Goal: Information Seeking & Learning: Learn about a topic

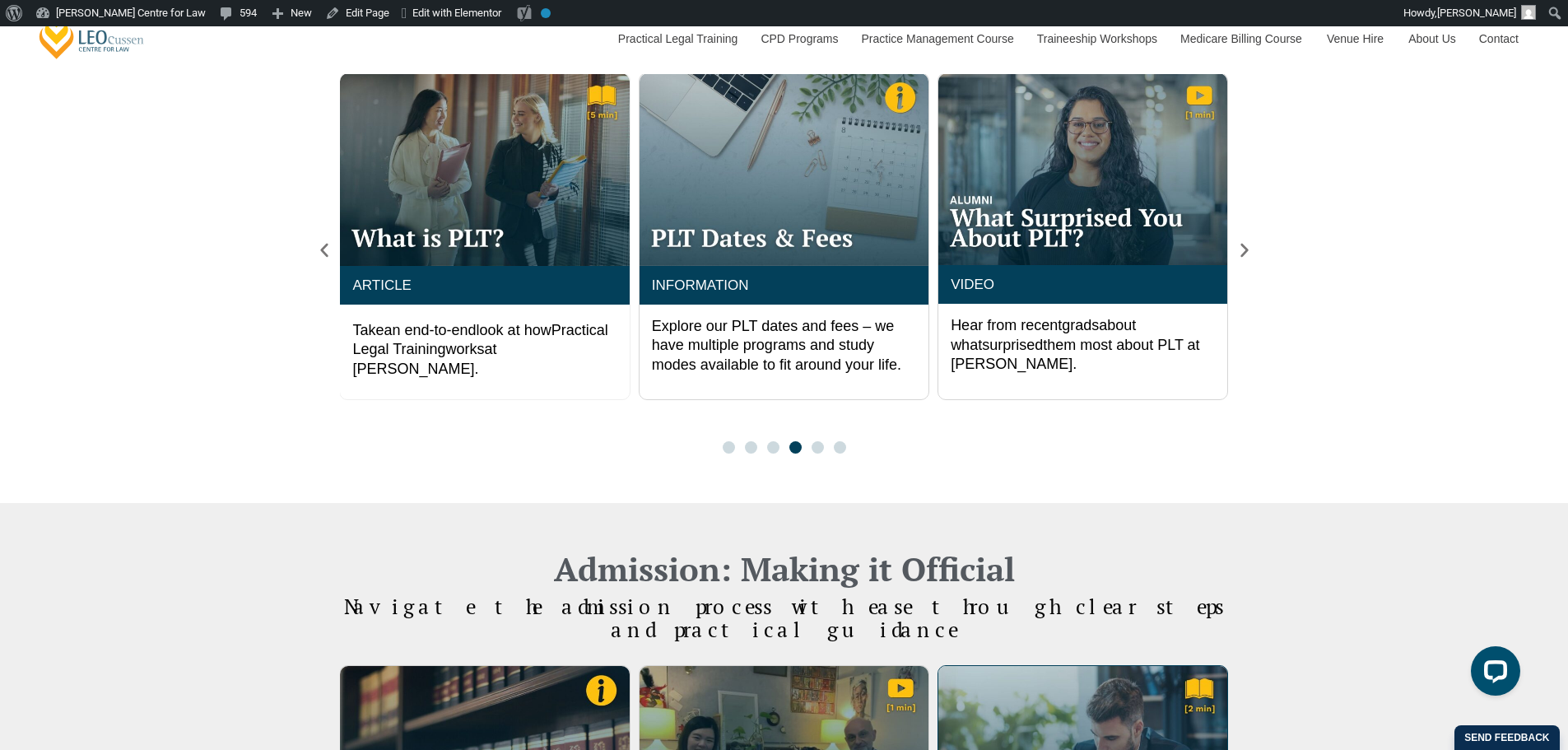
scroll to position [1372, 0]
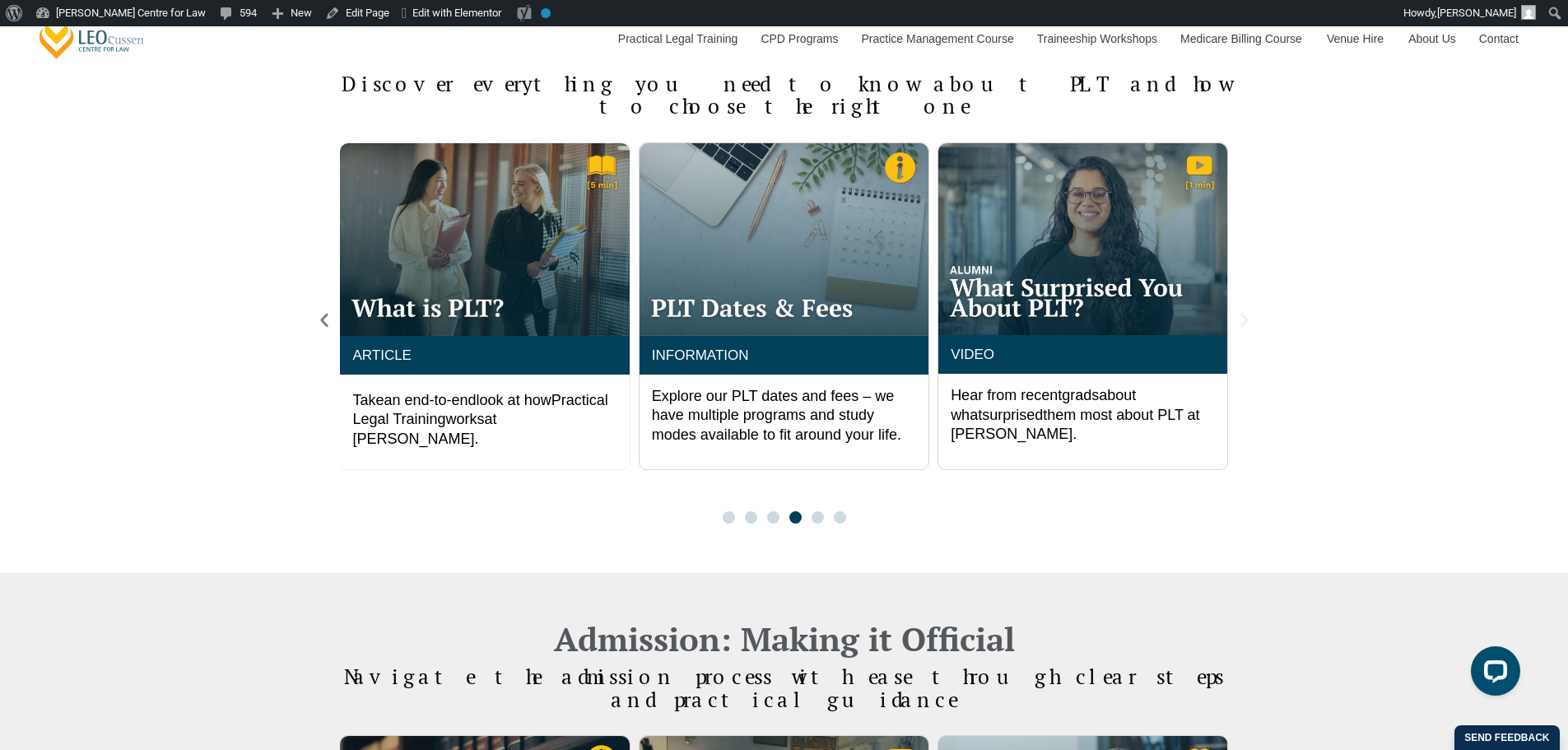
click at [1242, 314] on icon "Next slide" at bounding box center [1244, 320] width 7 height 14
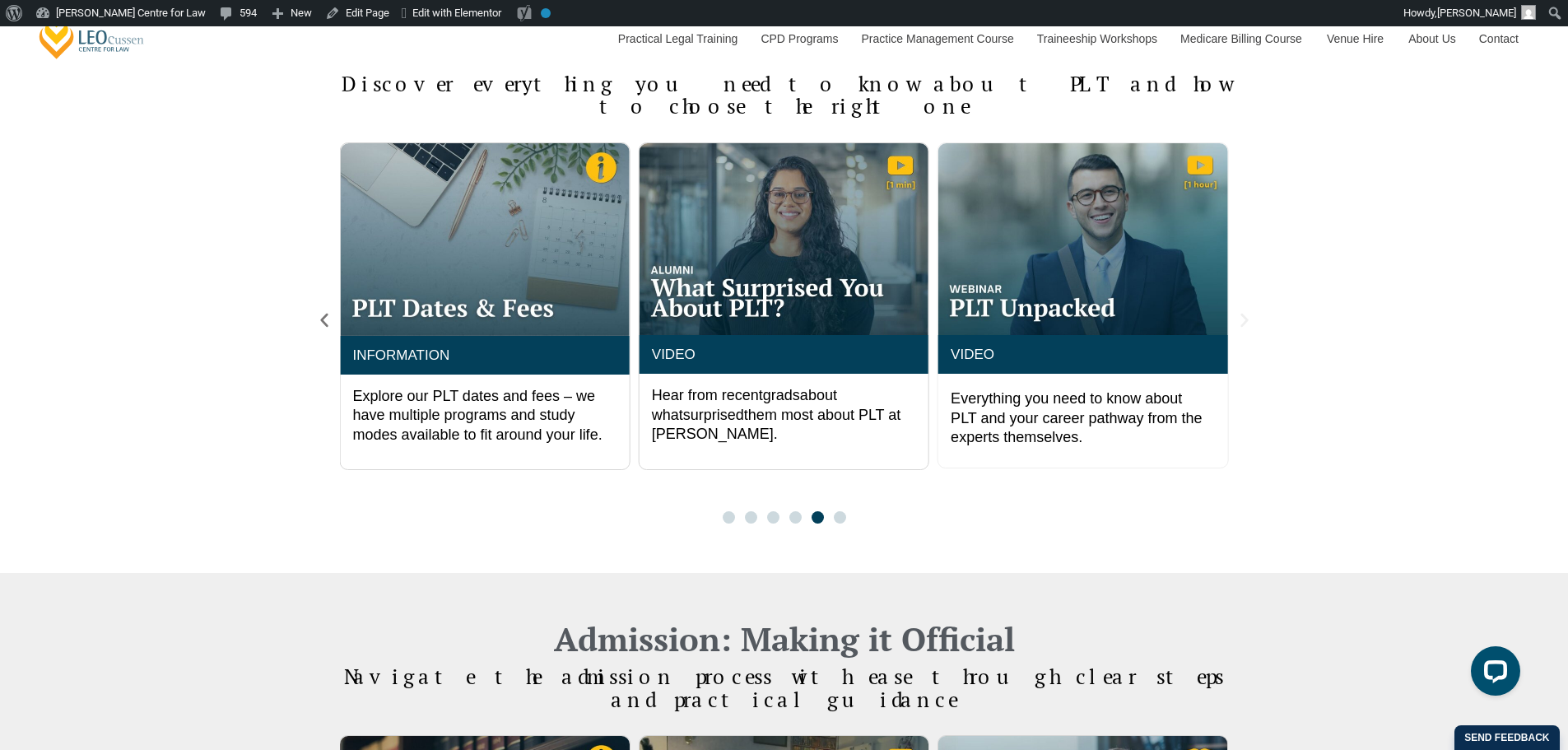
click at [1242, 314] on icon "Next slide" at bounding box center [1244, 320] width 7 height 14
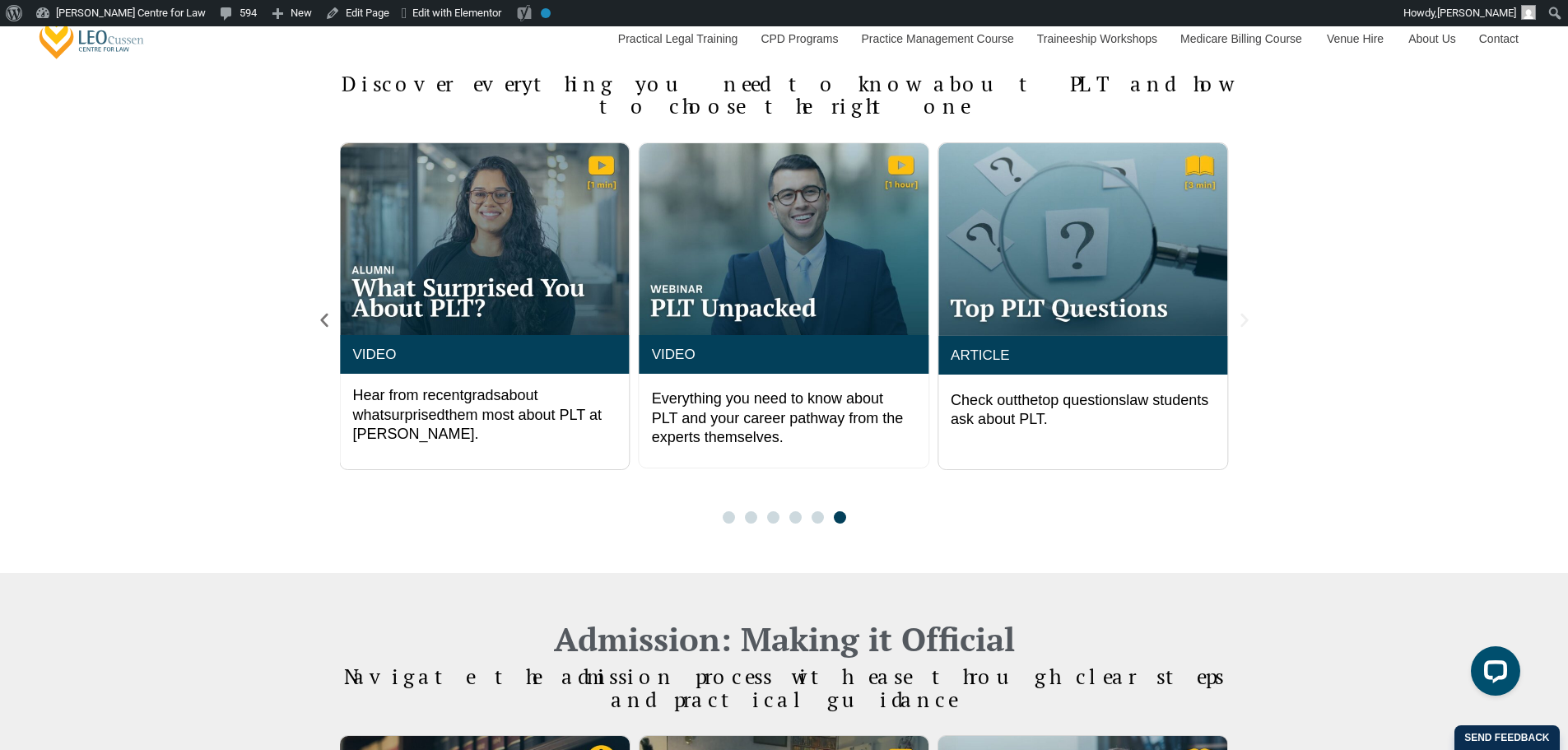
click at [1242, 314] on icon "Next slide" at bounding box center [1244, 320] width 7 height 14
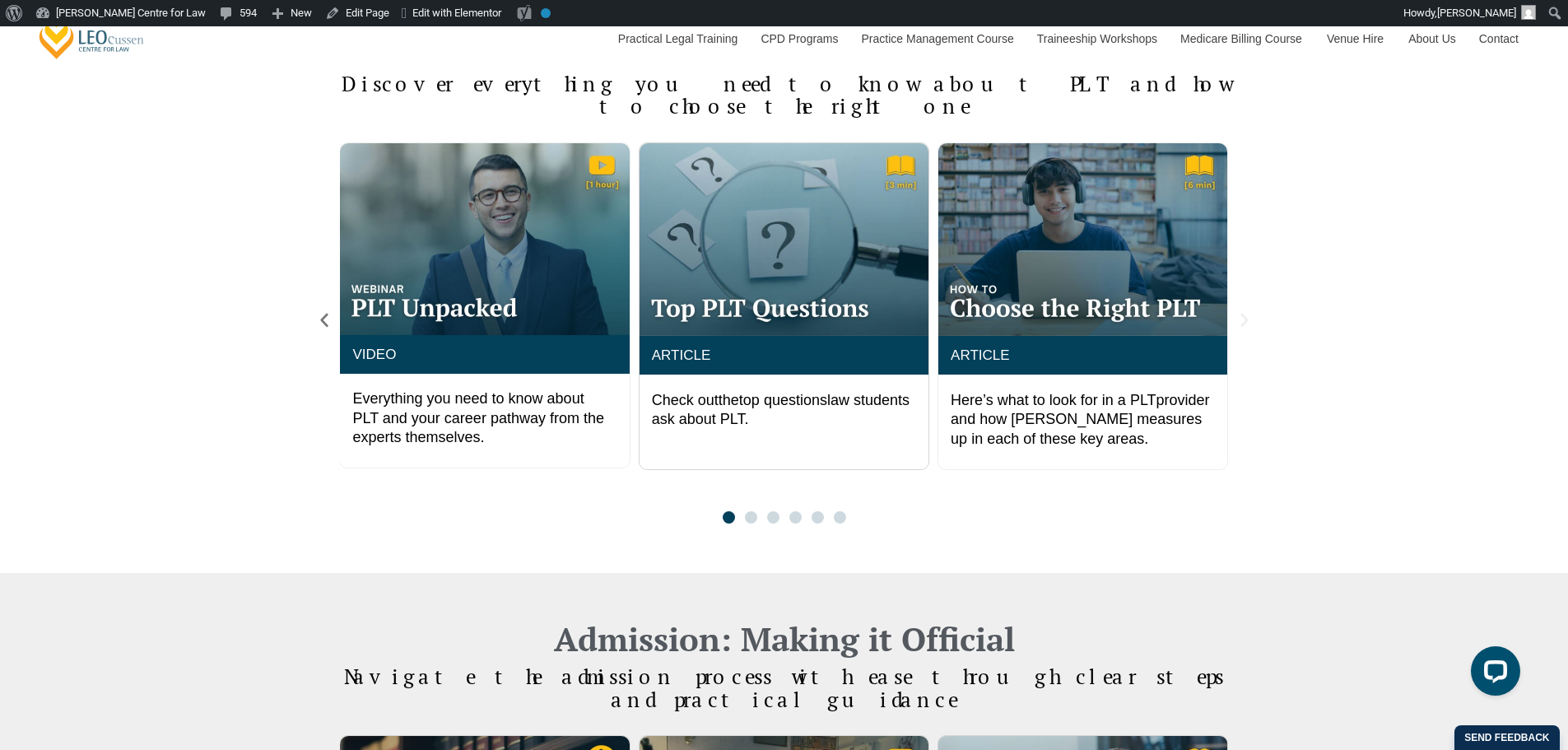
click at [1253, 311] on icon "Next slide" at bounding box center [1244, 320] width 18 height 18
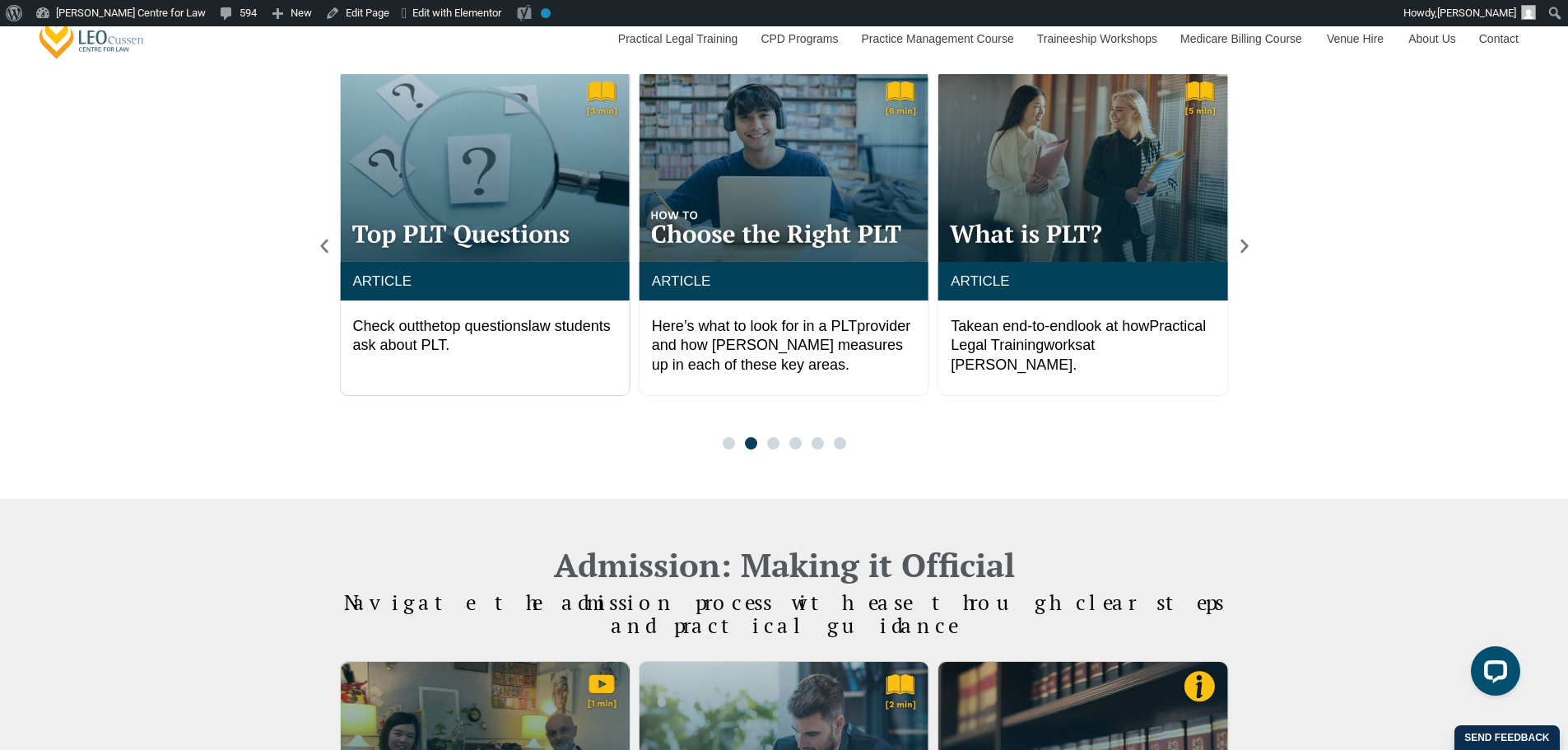
scroll to position [1646, 0]
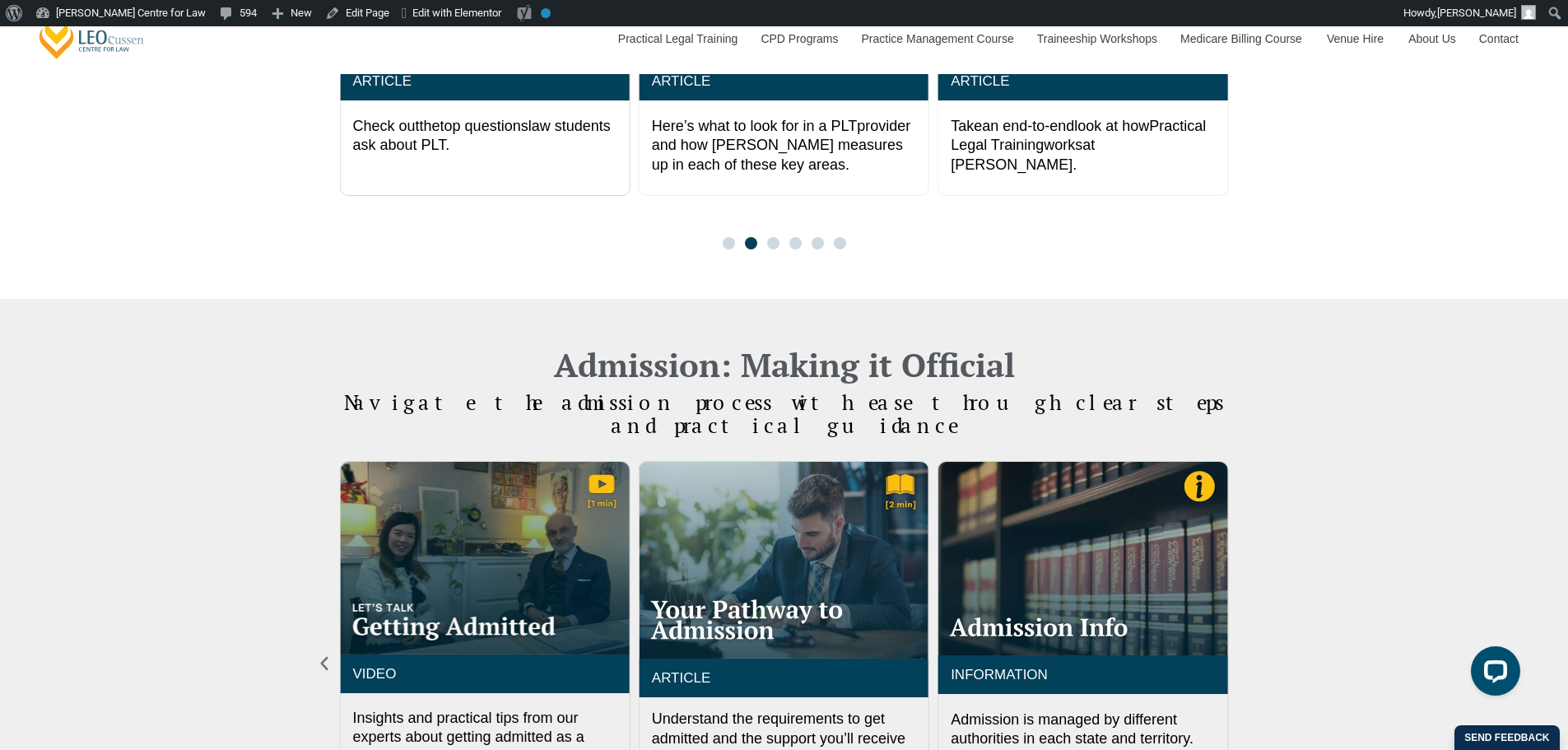
click at [1243, 654] on icon "Next slide" at bounding box center [1244, 663] width 18 height 18
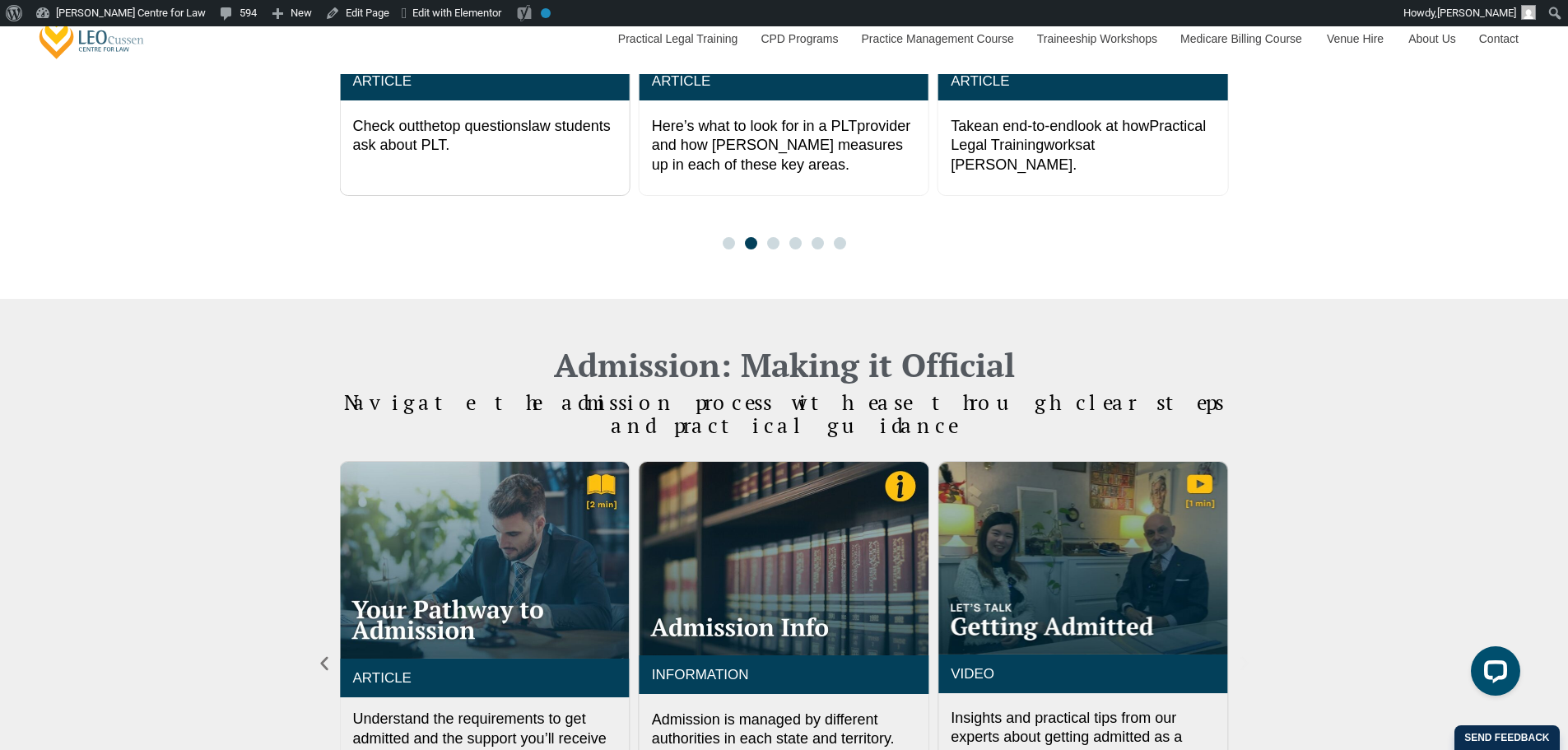
click at [1243, 654] on icon "Next slide" at bounding box center [1244, 663] width 18 height 18
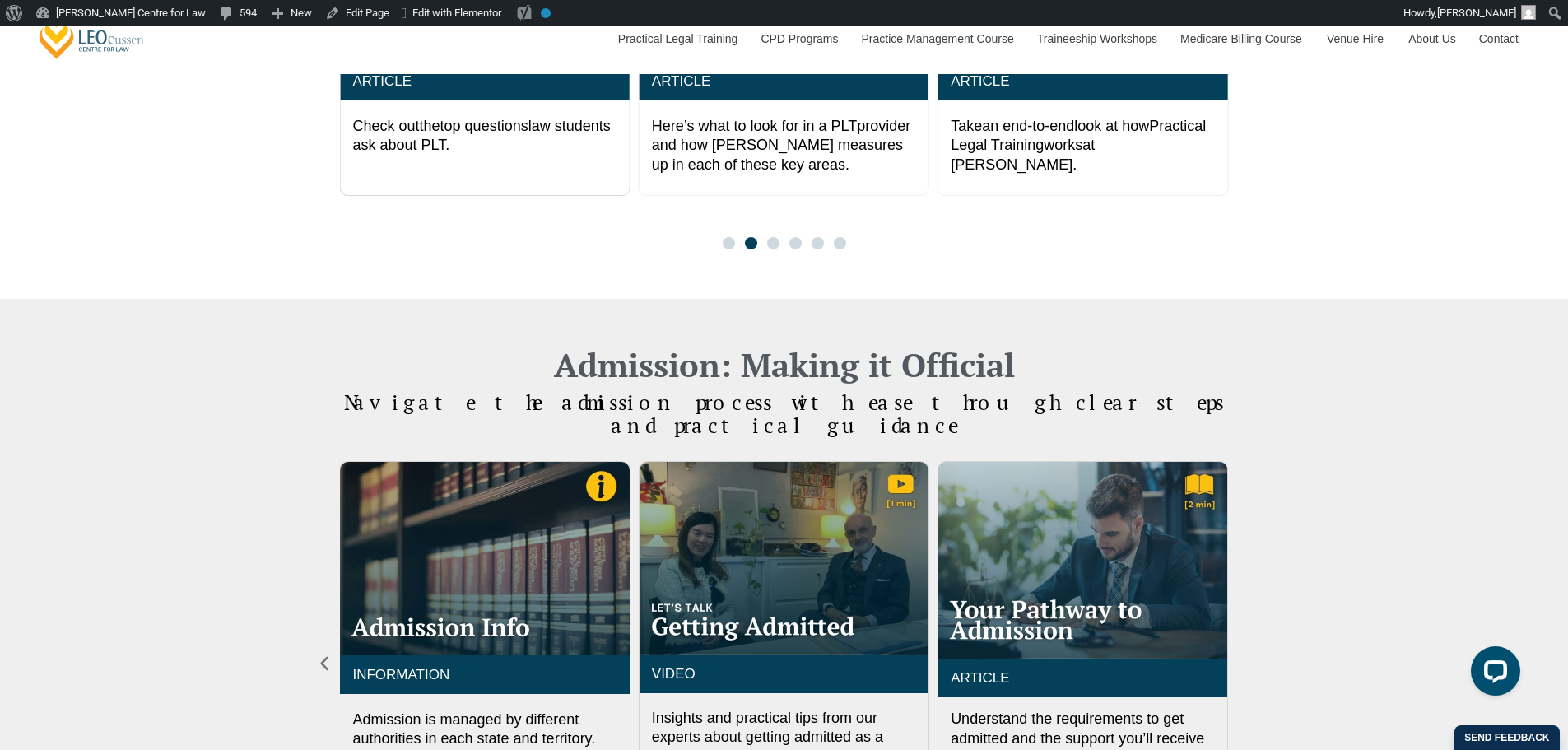
click at [1243, 654] on icon "Next slide" at bounding box center [1244, 663] width 18 height 18
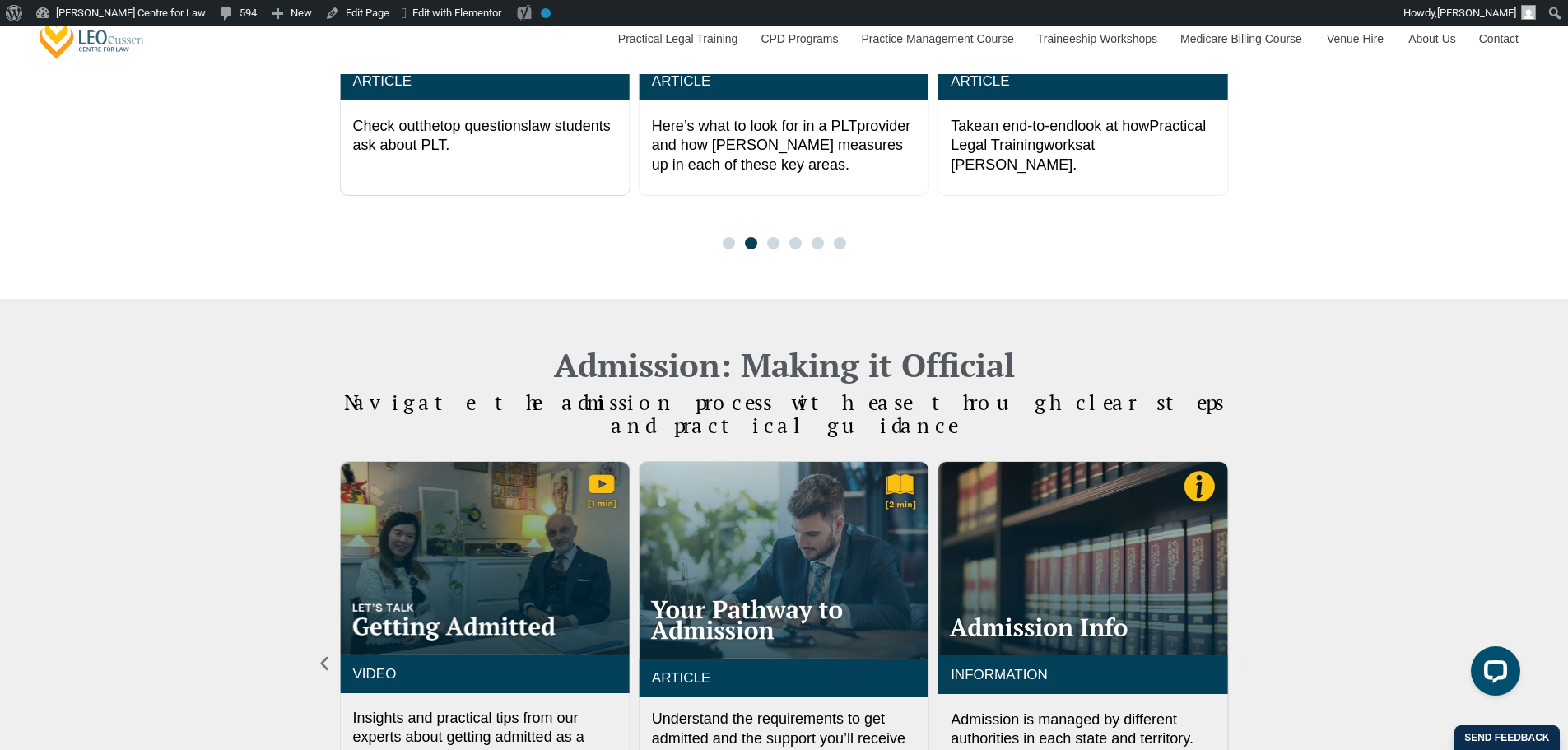
click at [1243, 654] on icon "Next slide" at bounding box center [1244, 663] width 18 height 18
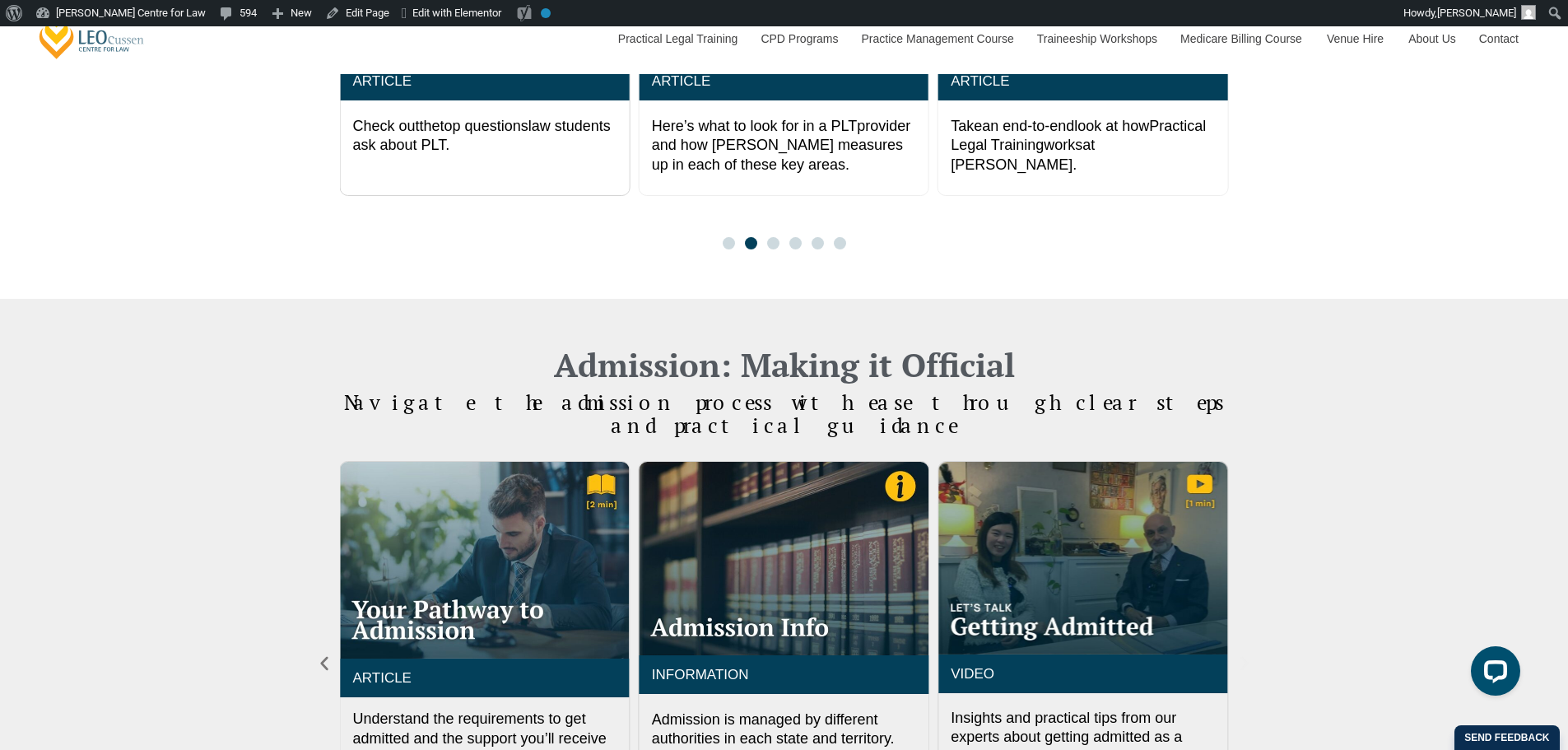
click at [1243, 654] on icon "Next slide" at bounding box center [1244, 663] width 18 height 18
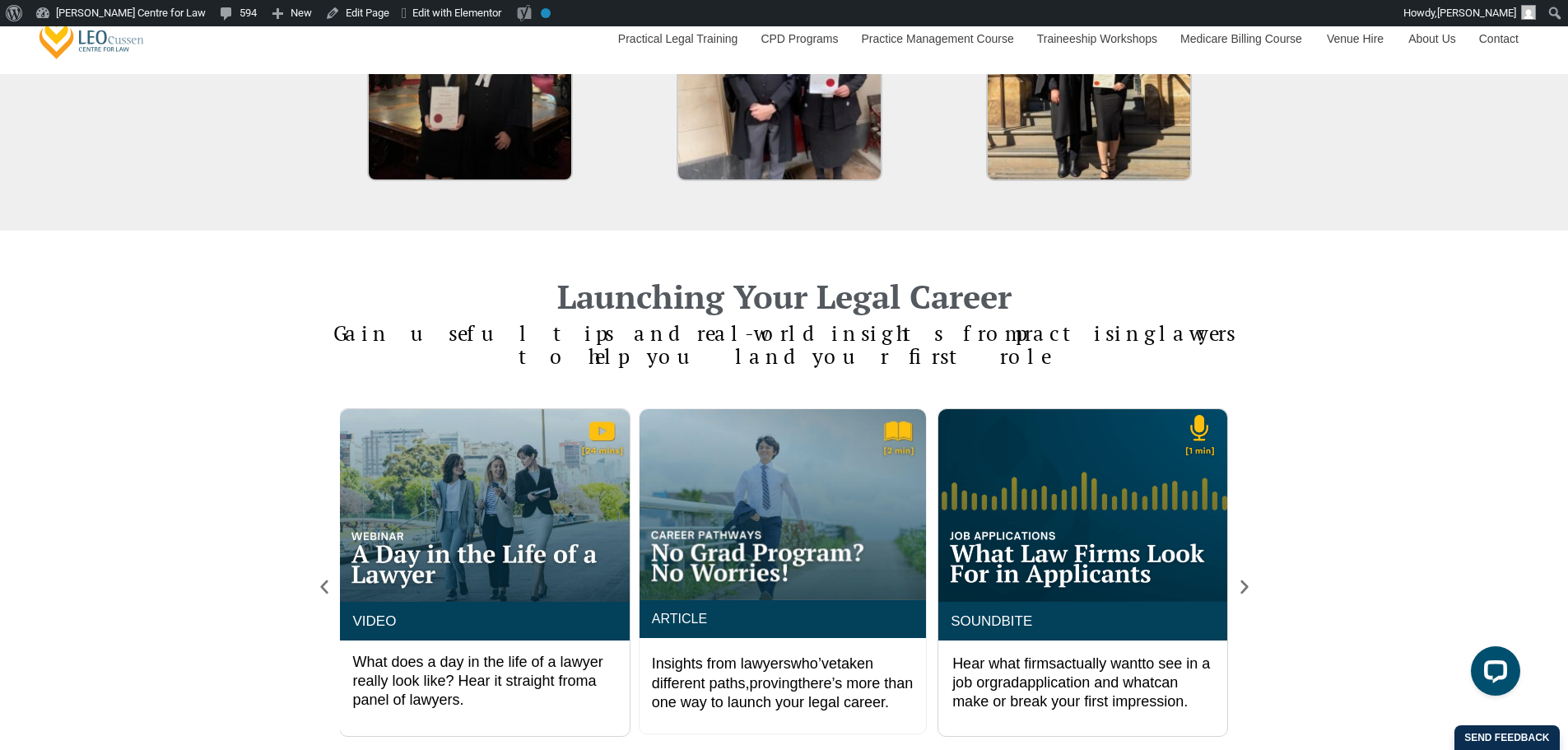
scroll to position [2821, 0]
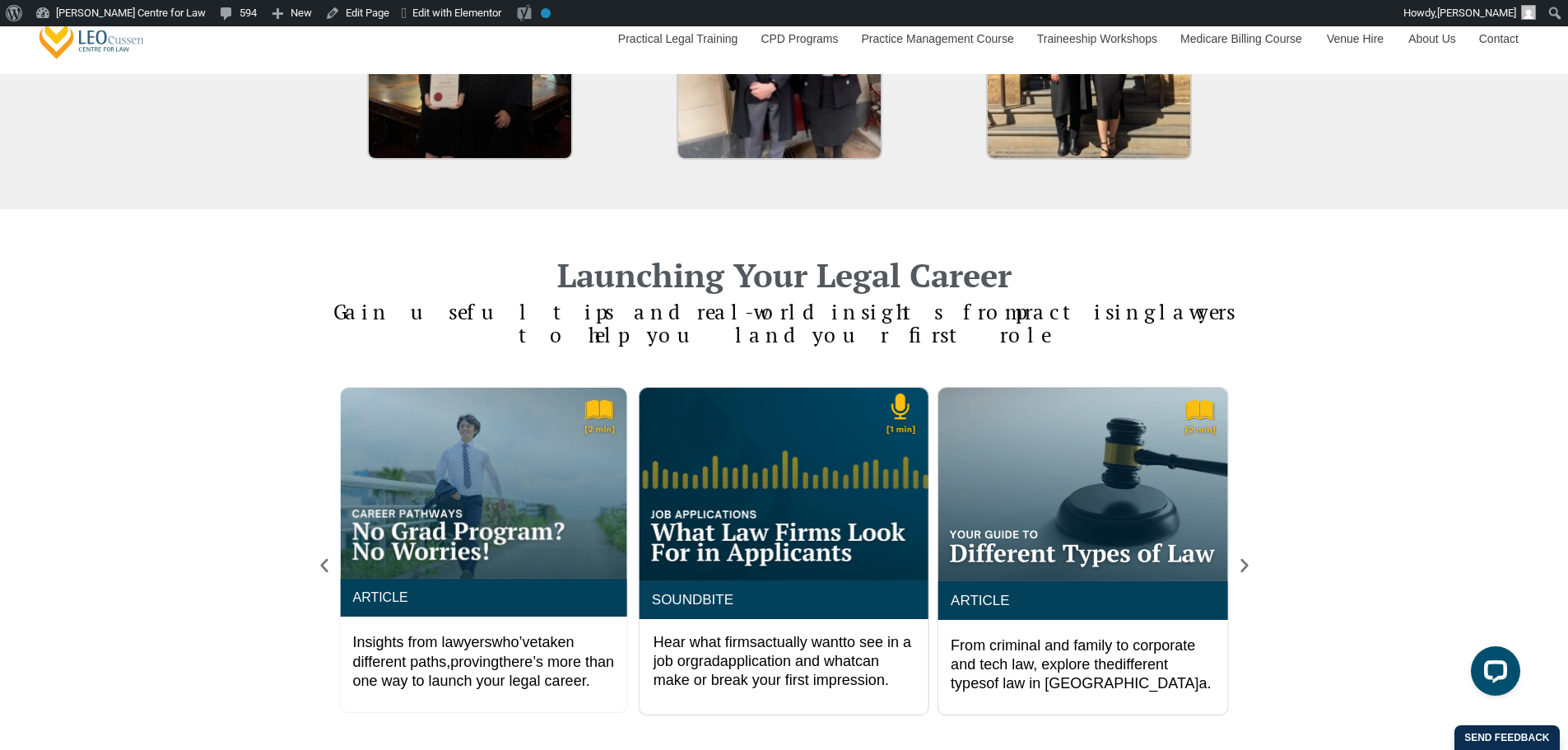
click at [1565, 463] on div "SOUNDBITE Hear what firms actually want to see in a job or grad application and…" at bounding box center [784, 595] width 1568 height 448
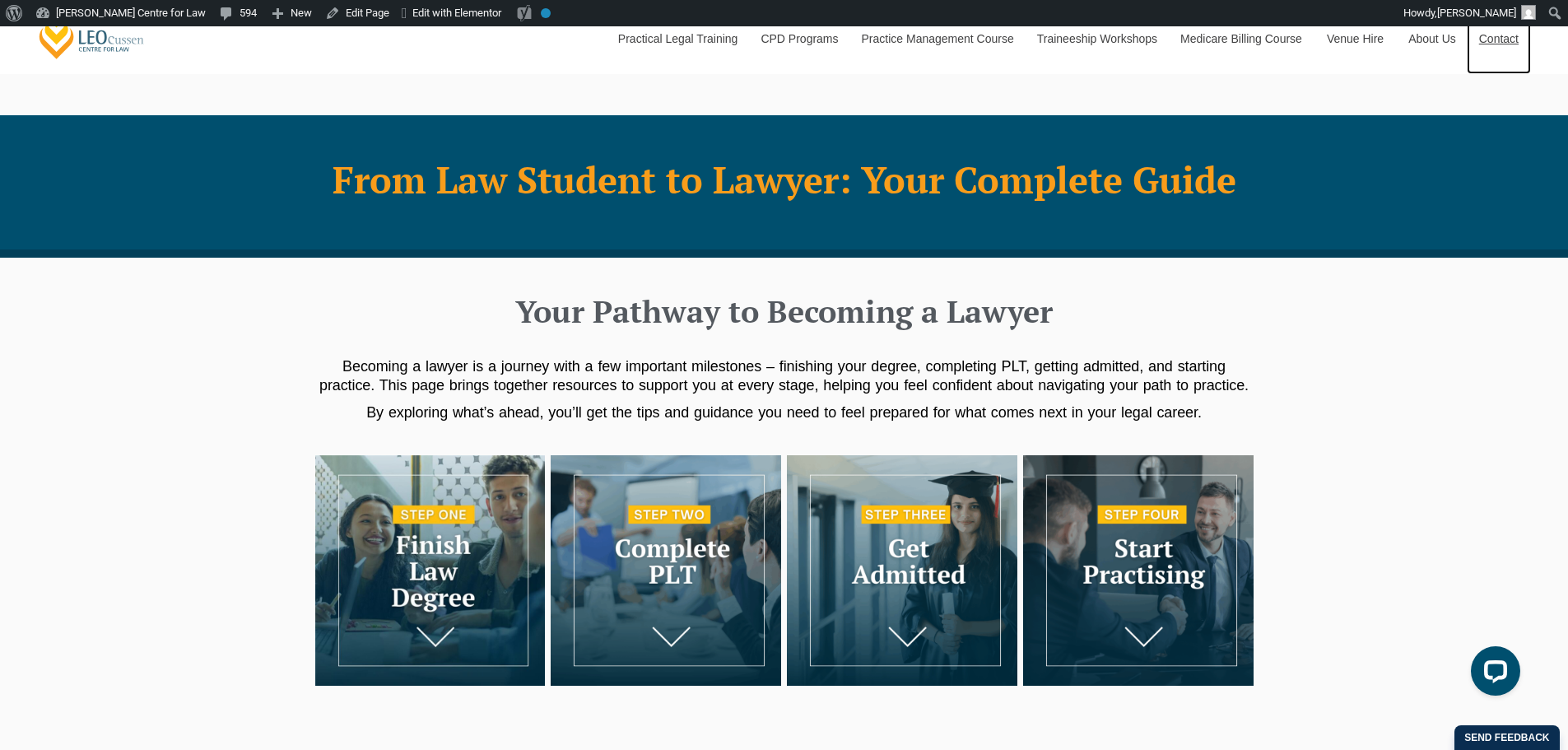
scroll to position [273, 0]
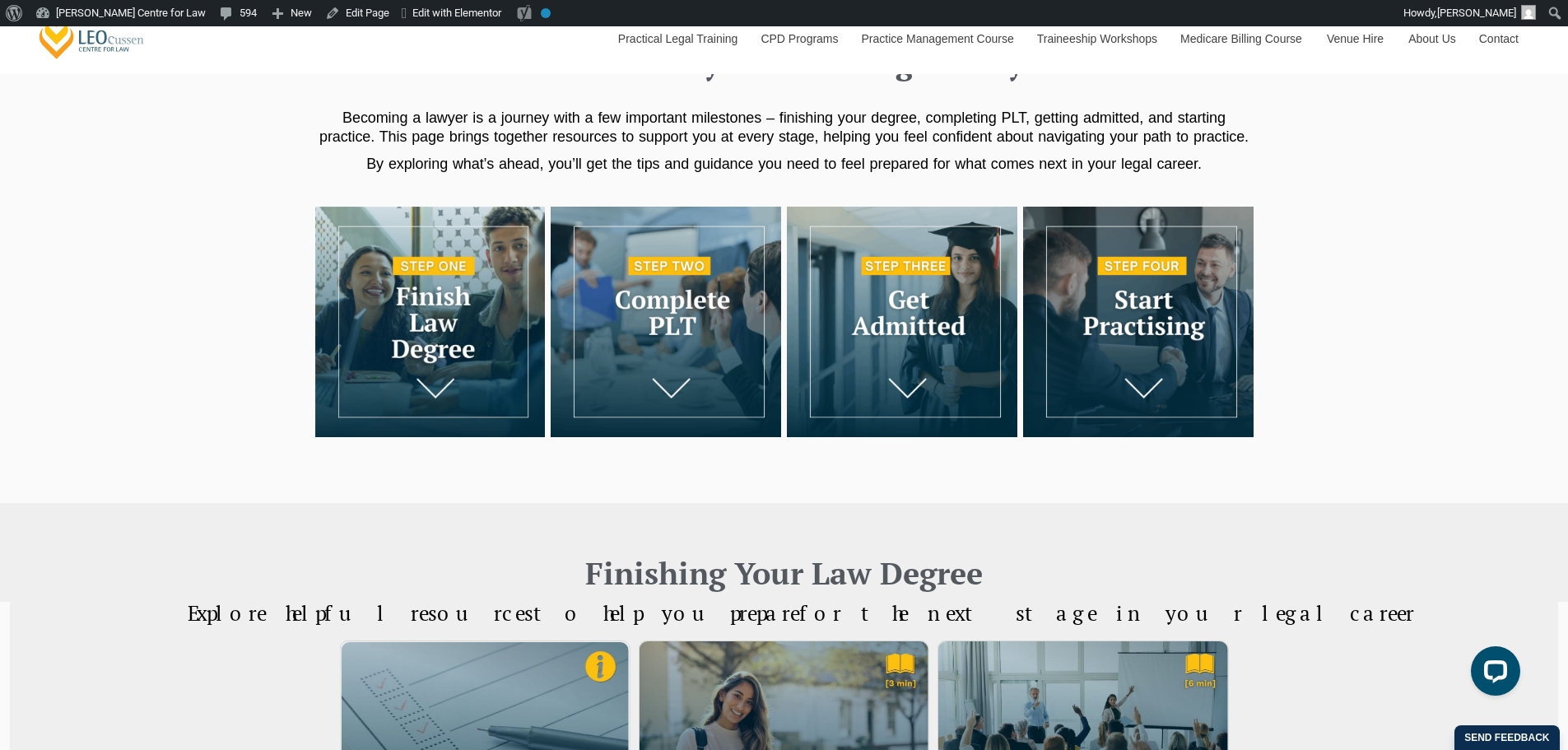
drag, startPoint x: 1571, startPoint y: 157, endPoint x: 670, endPoint y: 150, distance: 901.0
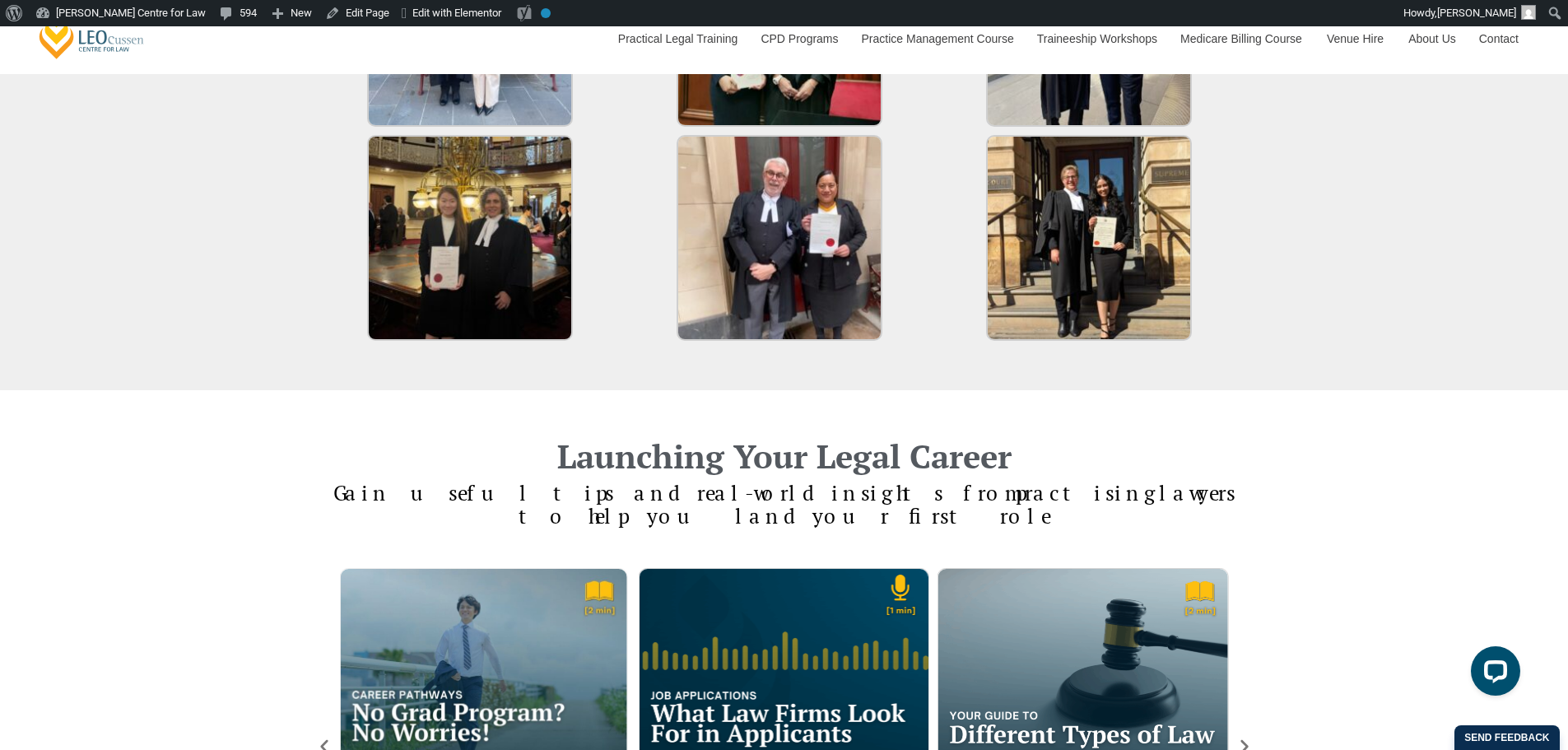
scroll to position [2619, 0]
